Goal: Find specific page/section: Find specific page/section

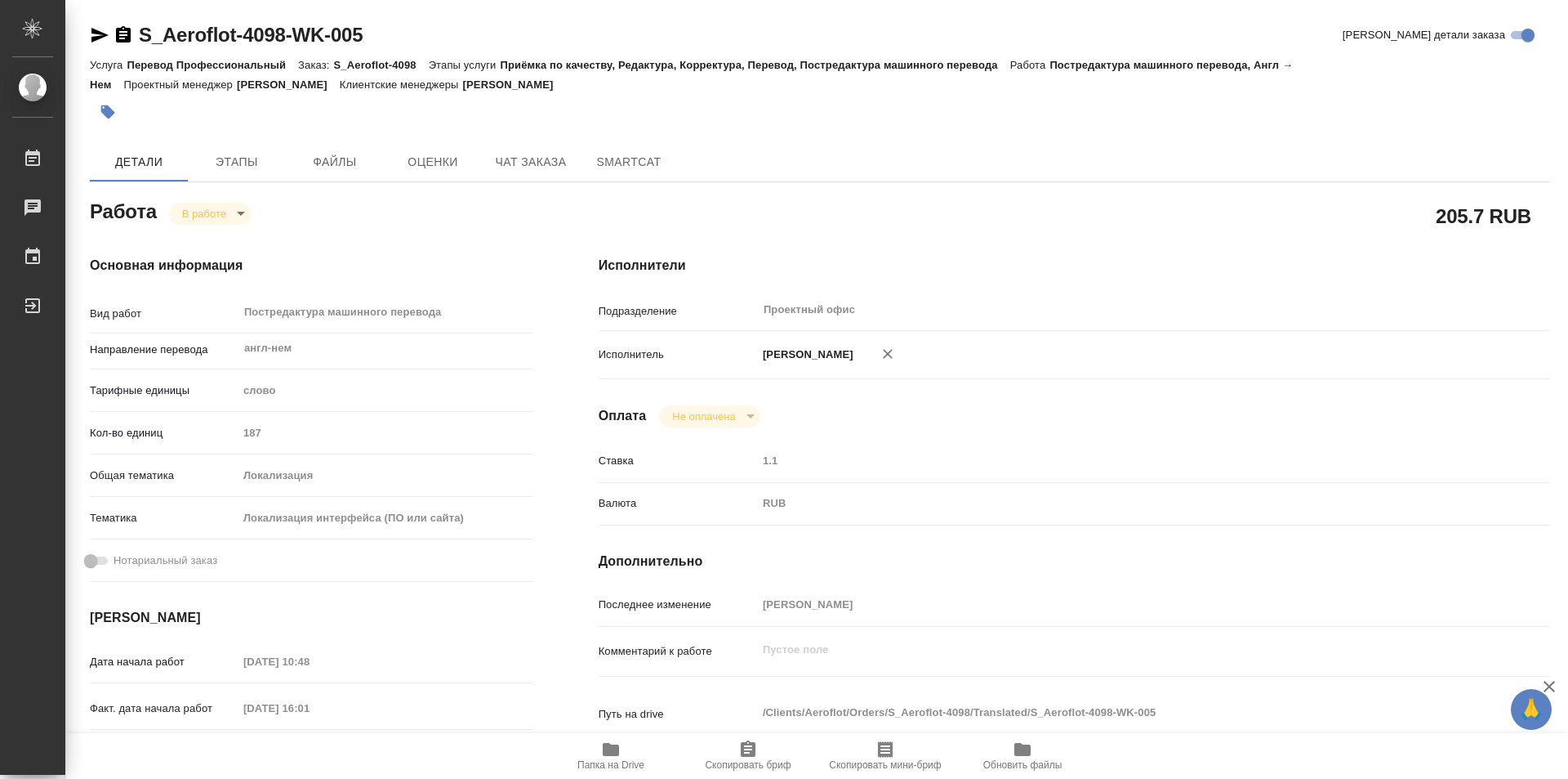
click at [241, 215] on body "🙏 .cls-1 fill:#fff; AWATERA Kozinets Larisa Работы 0 Чаты График Выйти S_Aerofl…" at bounding box center [784, 390] width 1568 height 779
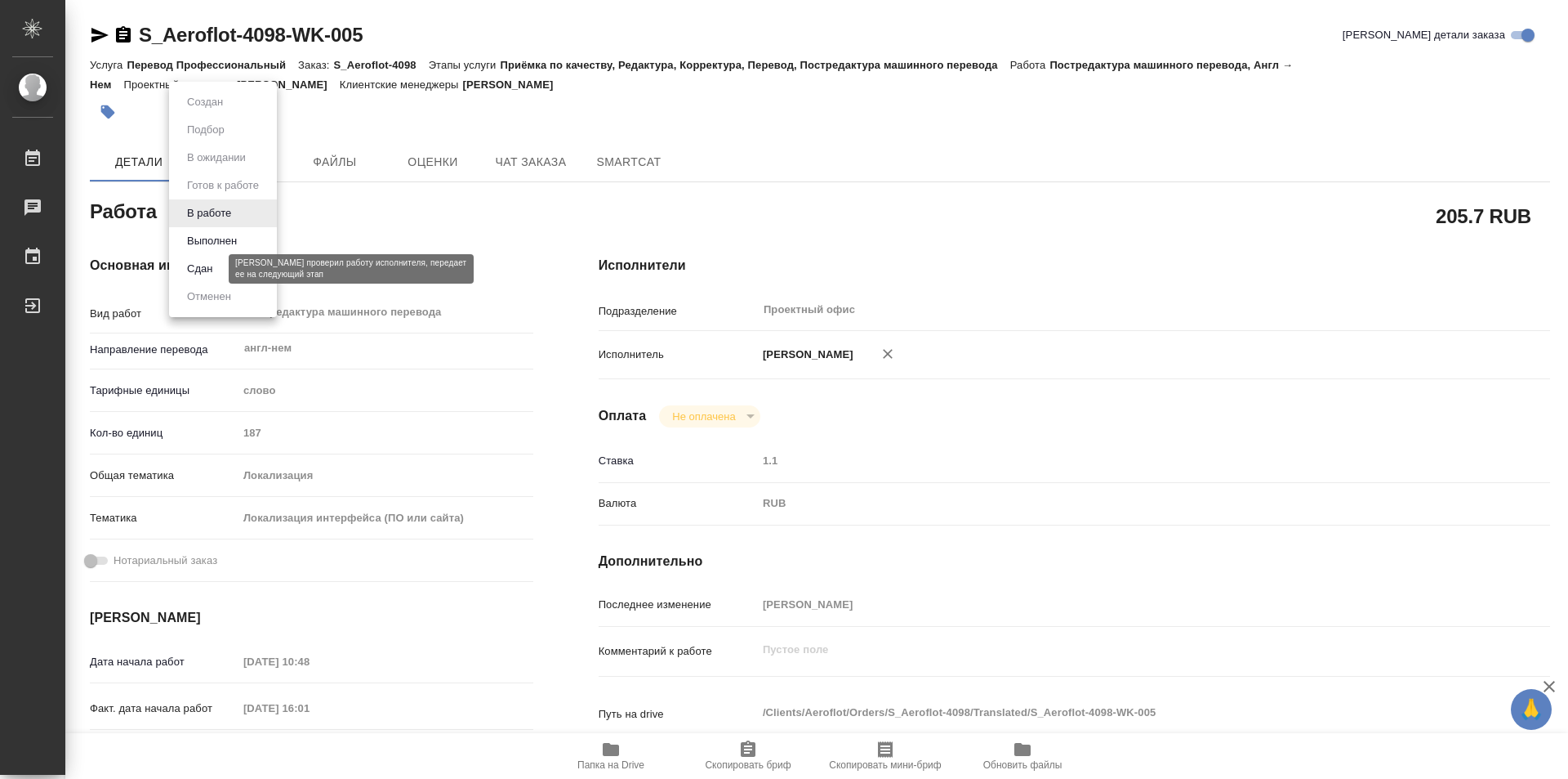
click at [208, 267] on button "Сдан" at bounding box center [200, 268] width 35 height 18
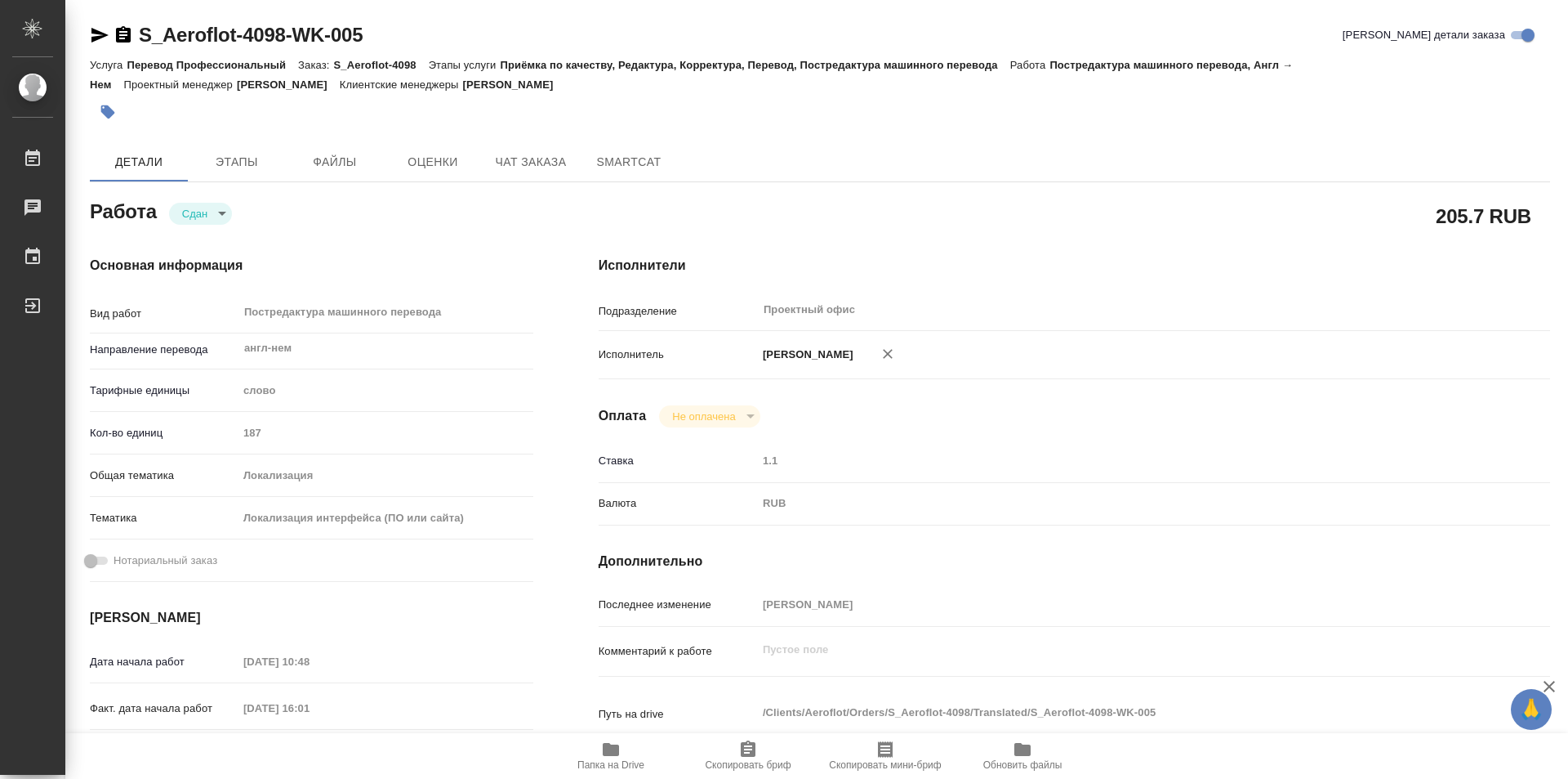
type textarea "x"
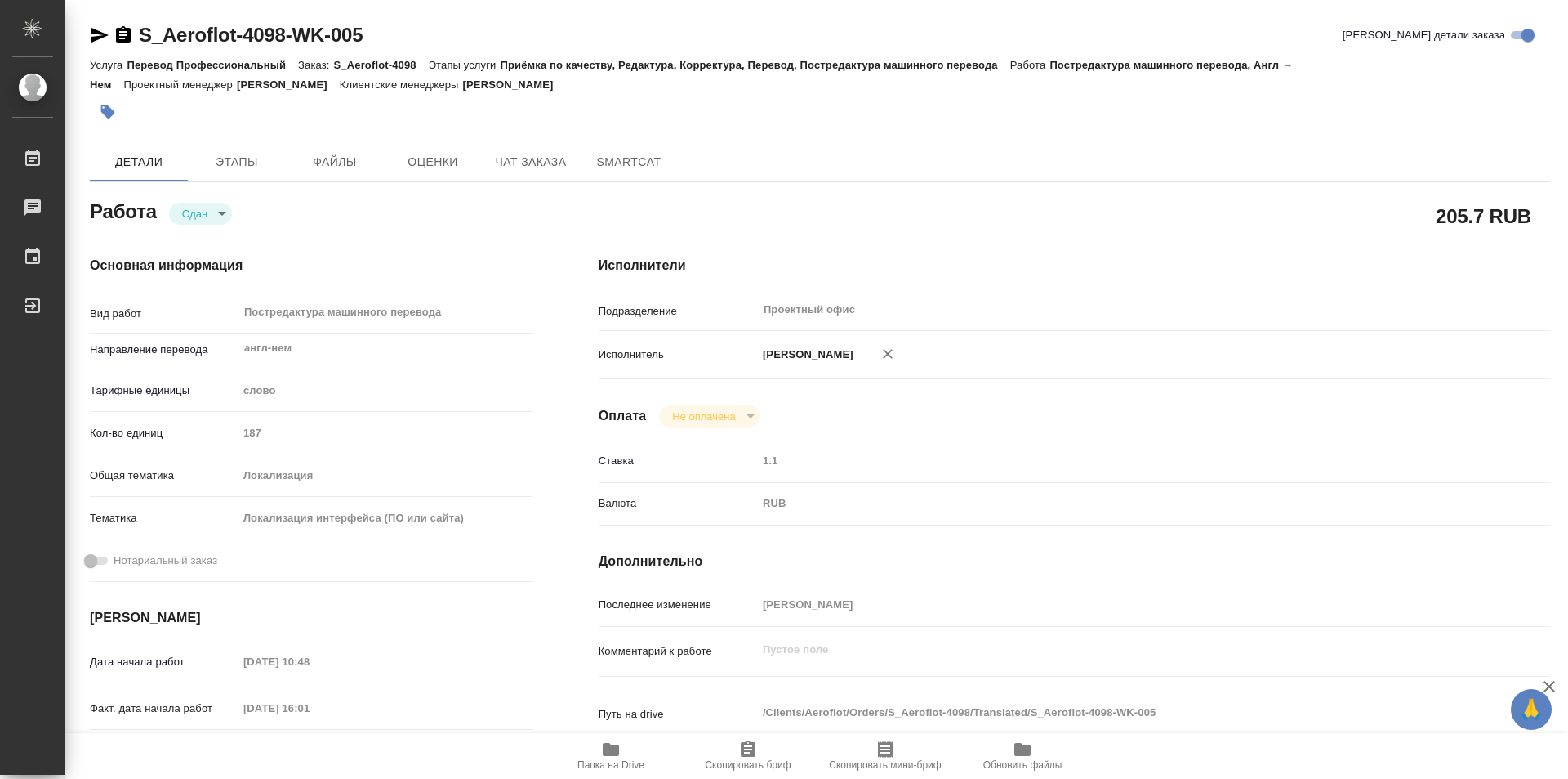
type textarea "x"
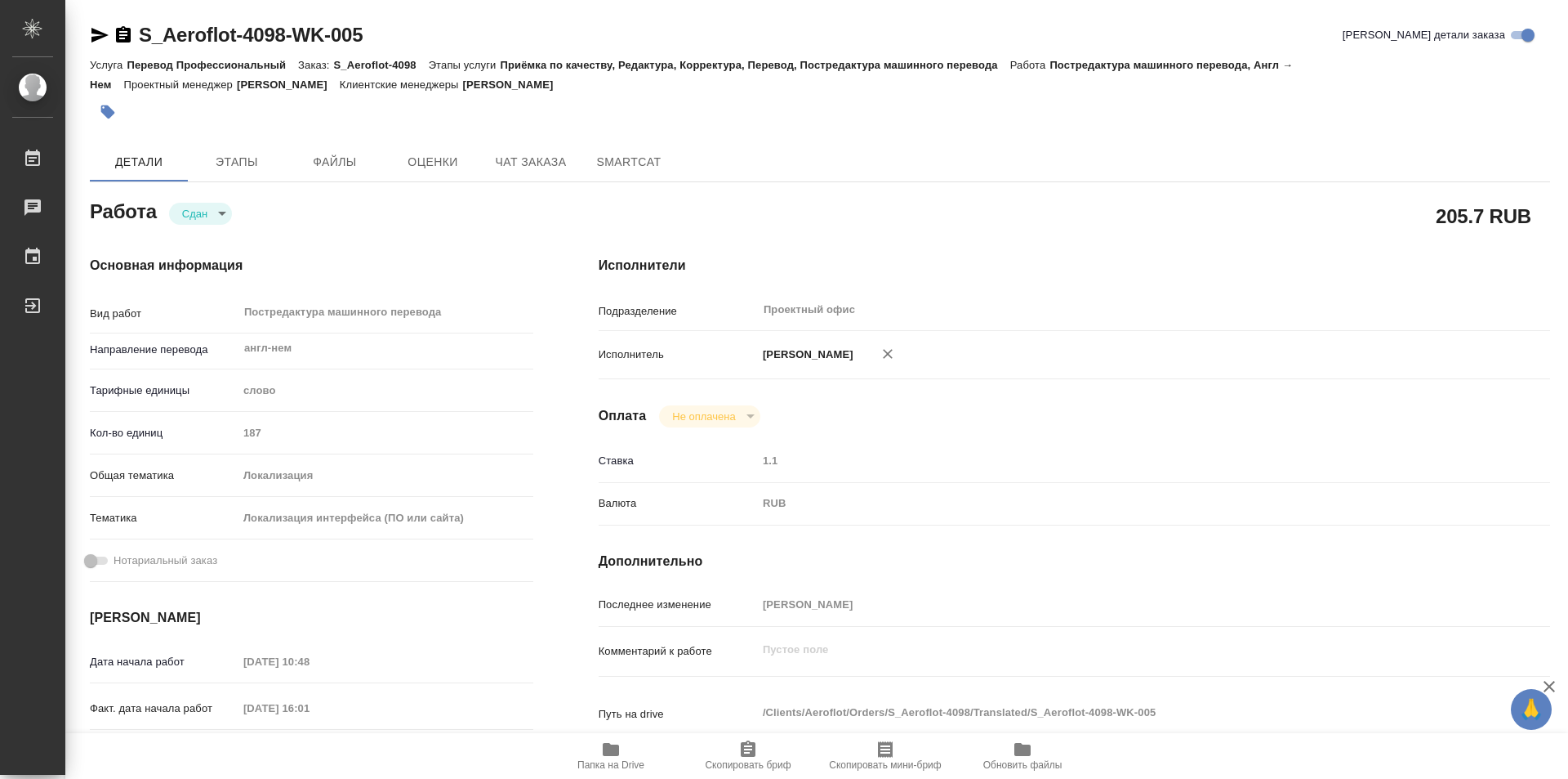
type textarea "x"
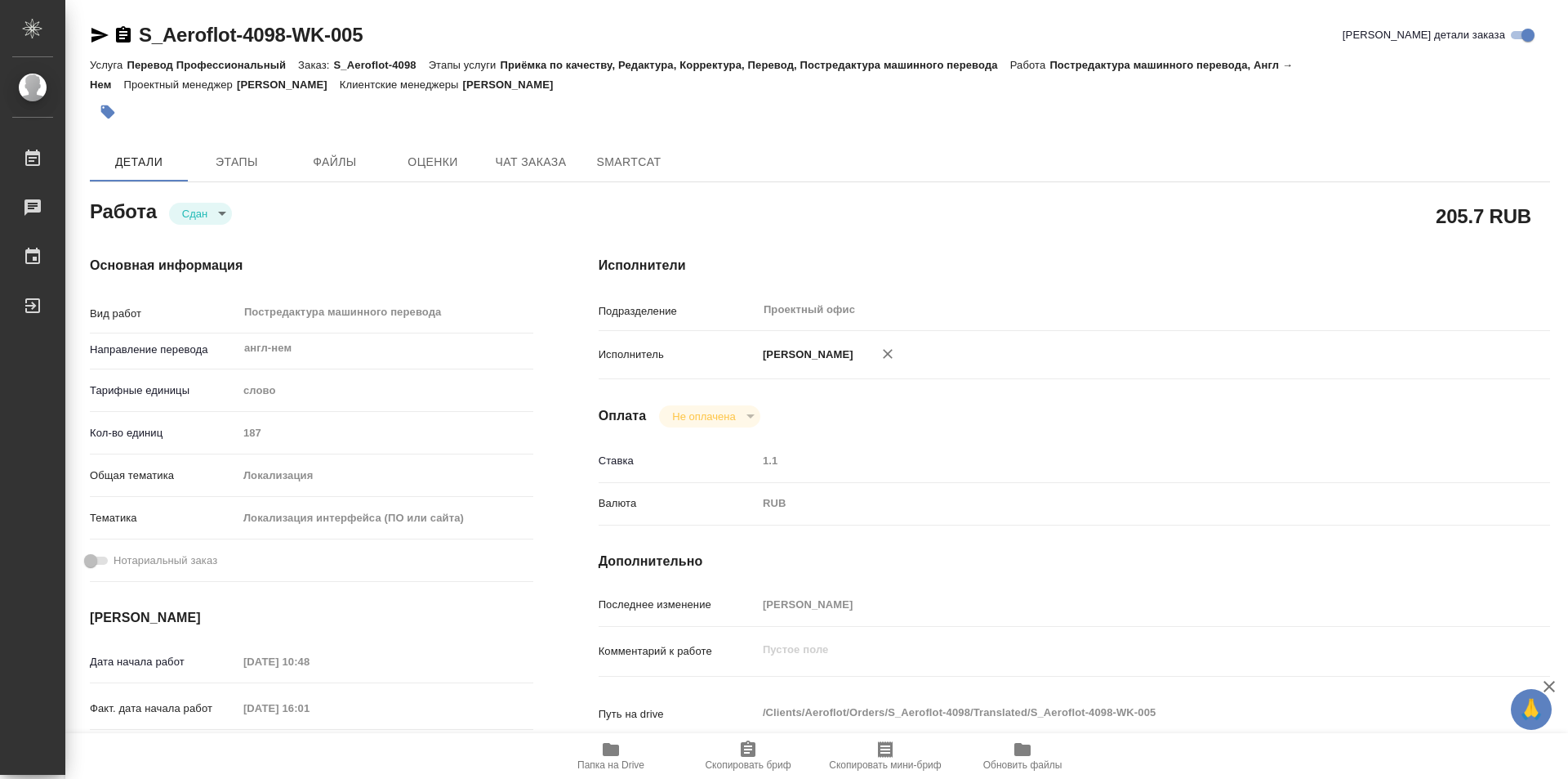
type textarea "x"
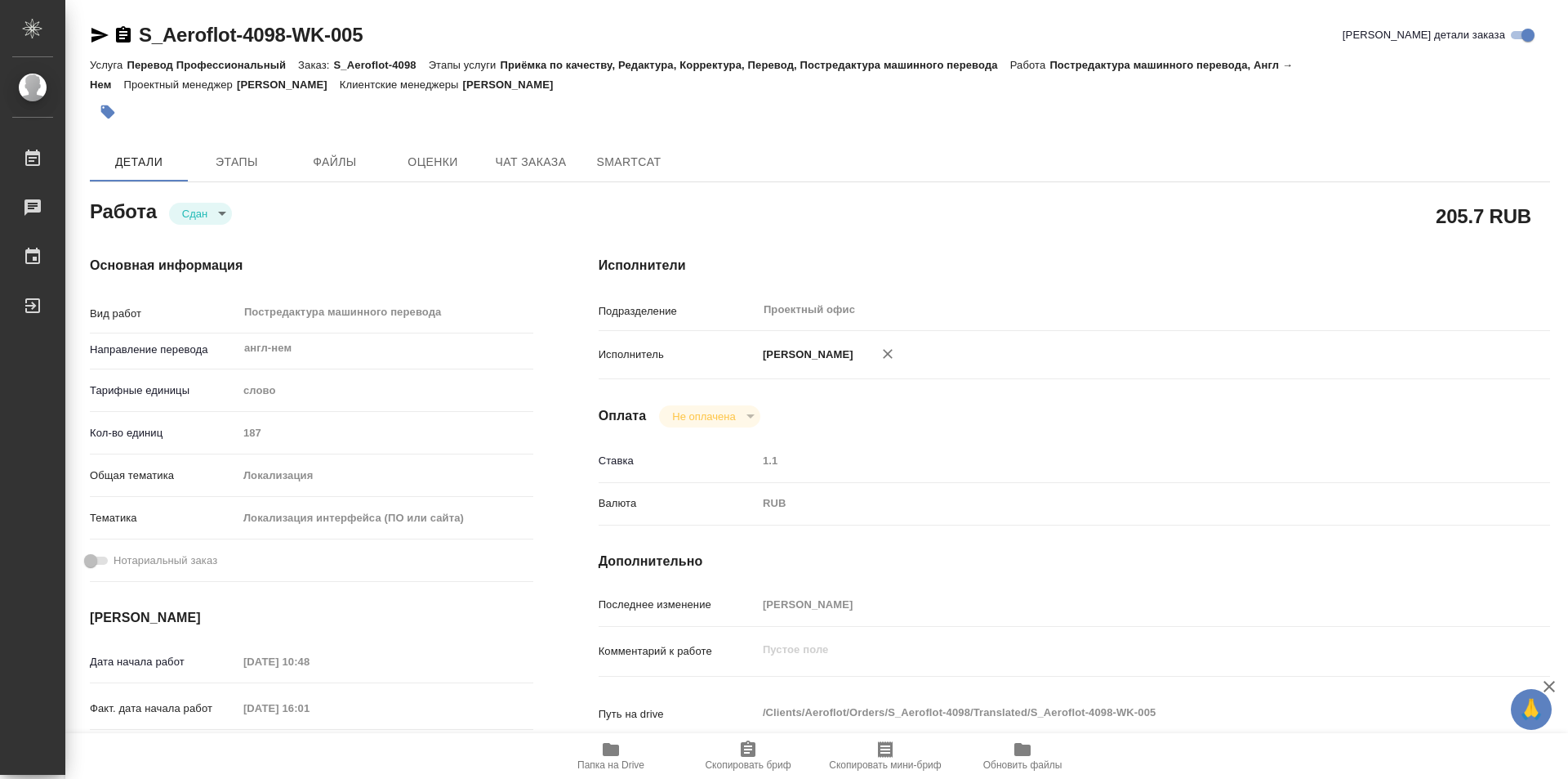
click at [119, 31] on icon "button" at bounding box center [123, 34] width 15 height 17
